Goal: Task Accomplishment & Management: Use online tool/utility

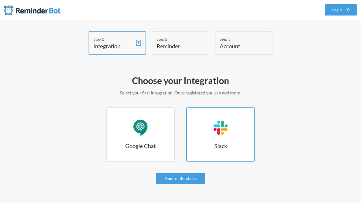
click at [212, 146] on h3 "Slack" at bounding box center [221, 146] width 68 height 8
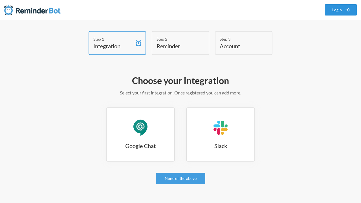
click at [336, 10] on link "Login" at bounding box center [341, 9] width 32 height 11
click at [186, 46] on h4 "Reminder" at bounding box center [177, 46] width 40 height 8
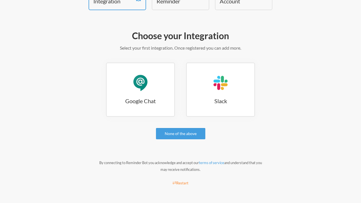
scroll to position [45, 0]
click at [180, 134] on link "None of the above" at bounding box center [180, 133] width 49 height 11
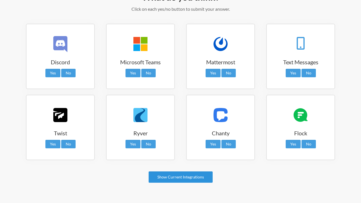
click at [194, 172] on link "Show Current Integrations" at bounding box center [181, 177] width 64 height 11
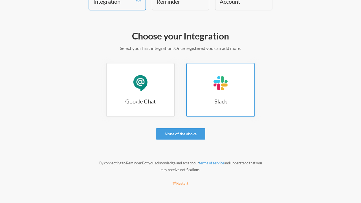
click at [209, 97] on h3 "Slack" at bounding box center [221, 101] width 68 height 8
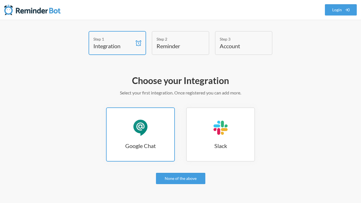
click at [119, 123] on link "Google Chat Google Chat" at bounding box center [140, 134] width 69 height 54
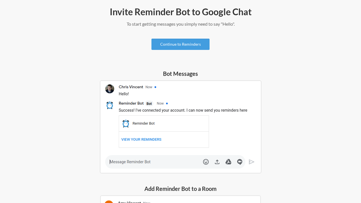
scroll to position [69, 0]
click at [187, 43] on link "Continue to Reminders" at bounding box center [181, 44] width 58 height 11
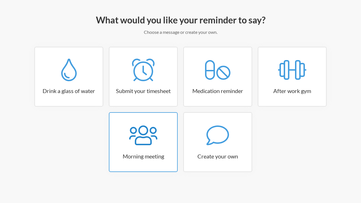
scroll to position [60, 0]
click at [137, 139] on icon at bounding box center [143, 136] width 28 height 20
select select "08:30:00"
select select "true"
select select "09:45:00"
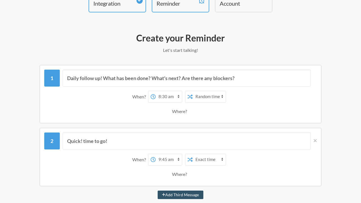
scroll to position [44, 0]
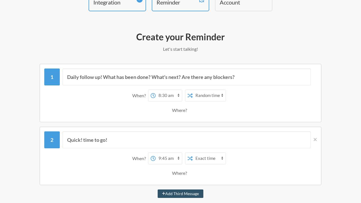
click at [182, 109] on div "Where?" at bounding box center [180, 110] width 17 height 12
click at [182, 111] on div "Where?" at bounding box center [180, 110] width 17 height 12
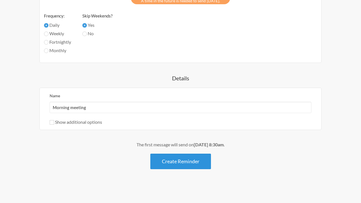
scroll to position [378, 0]
click at [172, 166] on button "Create Reminder" at bounding box center [180, 162] width 61 height 16
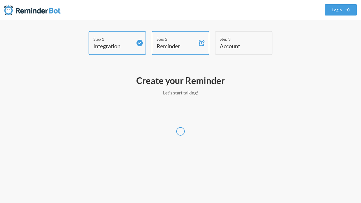
scroll to position [0, 0]
select select "Asia/Shanghai"
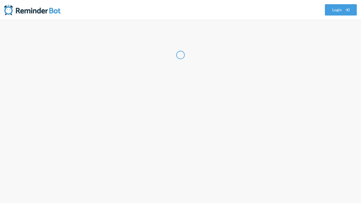
select select "SG"
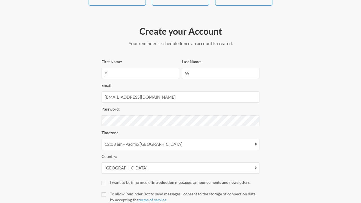
scroll to position [90, 0]
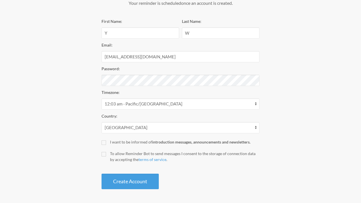
click at [106, 144] on label "I want to be informed of introduction messages, announcements and newsletters." at bounding box center [181, 142] width 158 height 6
click at [106, 144] on input "I want to be informed of introduction messages, announcements and newsletters." at bounding box center [104, 143] width 5 height 5
checkbox input "true"
click at [104, 153] on input "To allow Reminder Bot to send messages I consent to the storage of connection d…" at bounding box center [104, 154] width 5 height 5
checkbox input "true"
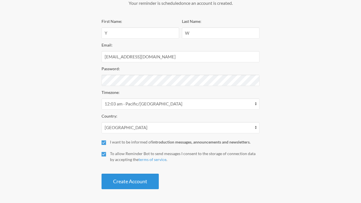
click at [120, 185] on button "Create Account" at bounding box center [130, 182] width 57 height 16
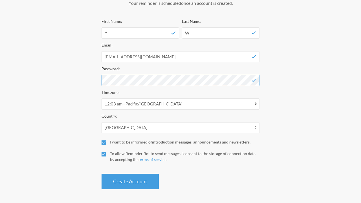
click at [131, 81] on div "Create your Account Your reminder is scheduled and your trial will start once a…" at bounding box center [181, 87] width 158 height 210
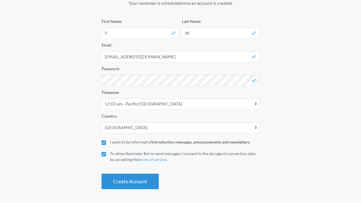
click at [142, 186] on button "Create Account" at bounding box center [130, 182] width 57 height 16
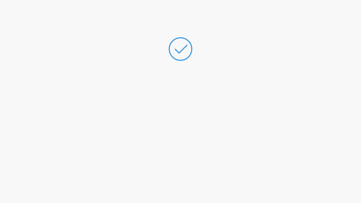
scroll to position [0, 0]
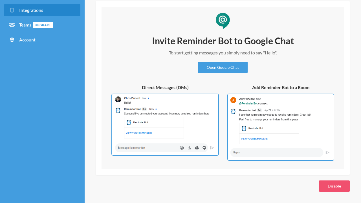
scroll to position [56, 0]
click at [210, 70] on link "Open Google Chat" at bounding box center [223, 67] width 50 height 11
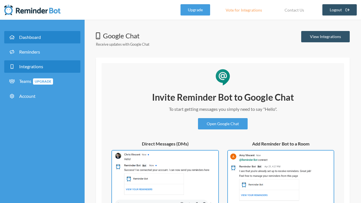
scroll to position [0, 0]
click at [37, 37] on span "Dashboard" at bounding box center [30, 36] width 22 height 5
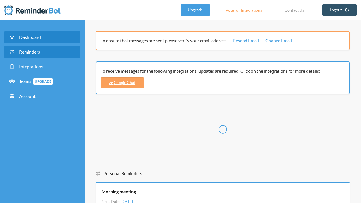
click at [43, 58] on link "Reminders" at bounding box center [42, 52] width 76 height 12
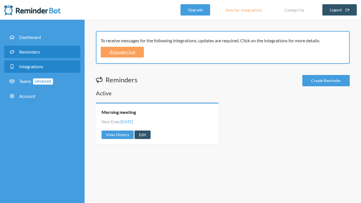
click at [47, 71] on link "Integrations" at bounding box center [42, 66] width 76 height 12
